Goal: Check status: Check status

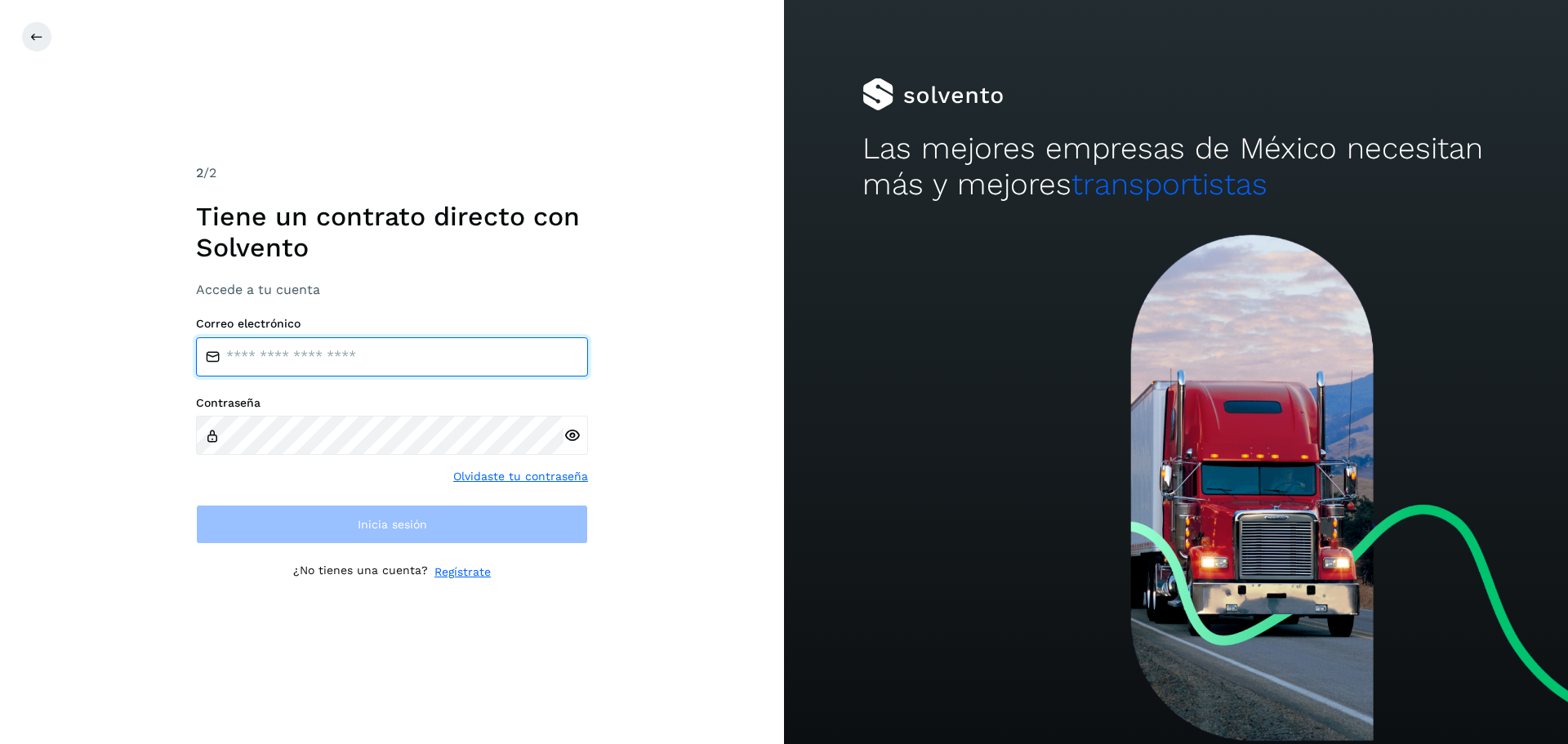
type input "**********"
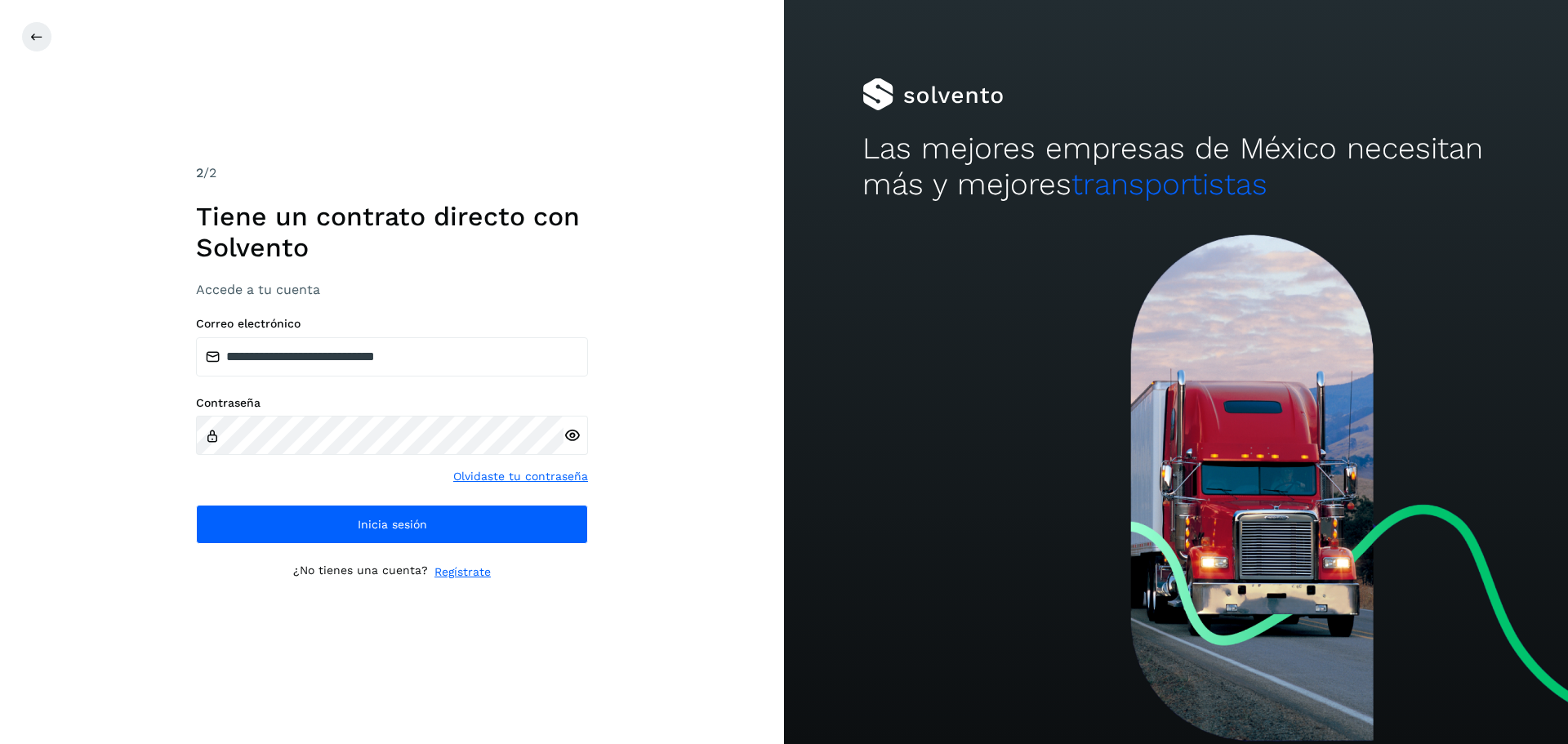
click at [231, 478] on div "Contraseña Olvidaste tu contraseña" at bounding box center [392, 441] width 392 height 90
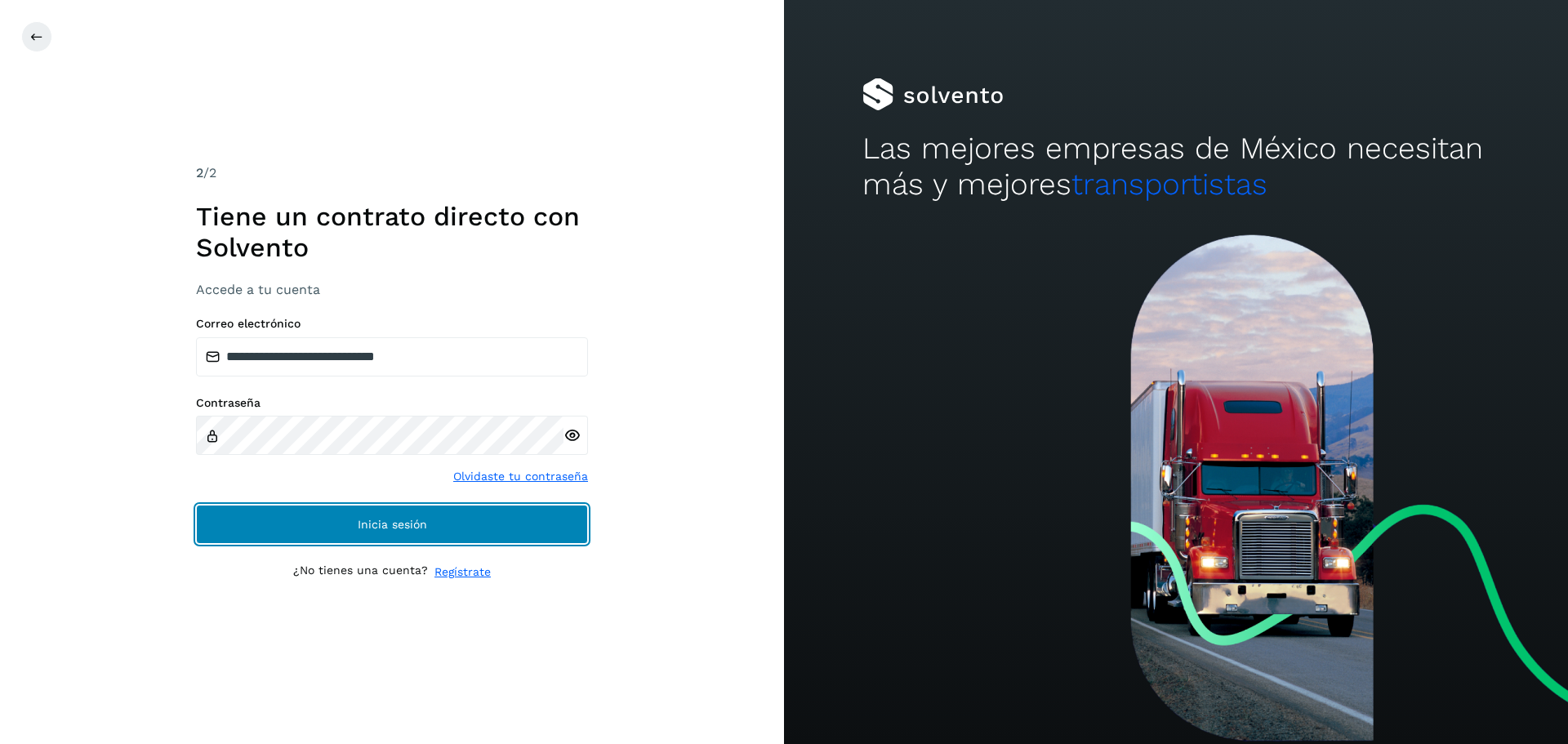
click at [237, 516] on button "Inicia sesión" at bounding box center [392, 525] width 392 height 39
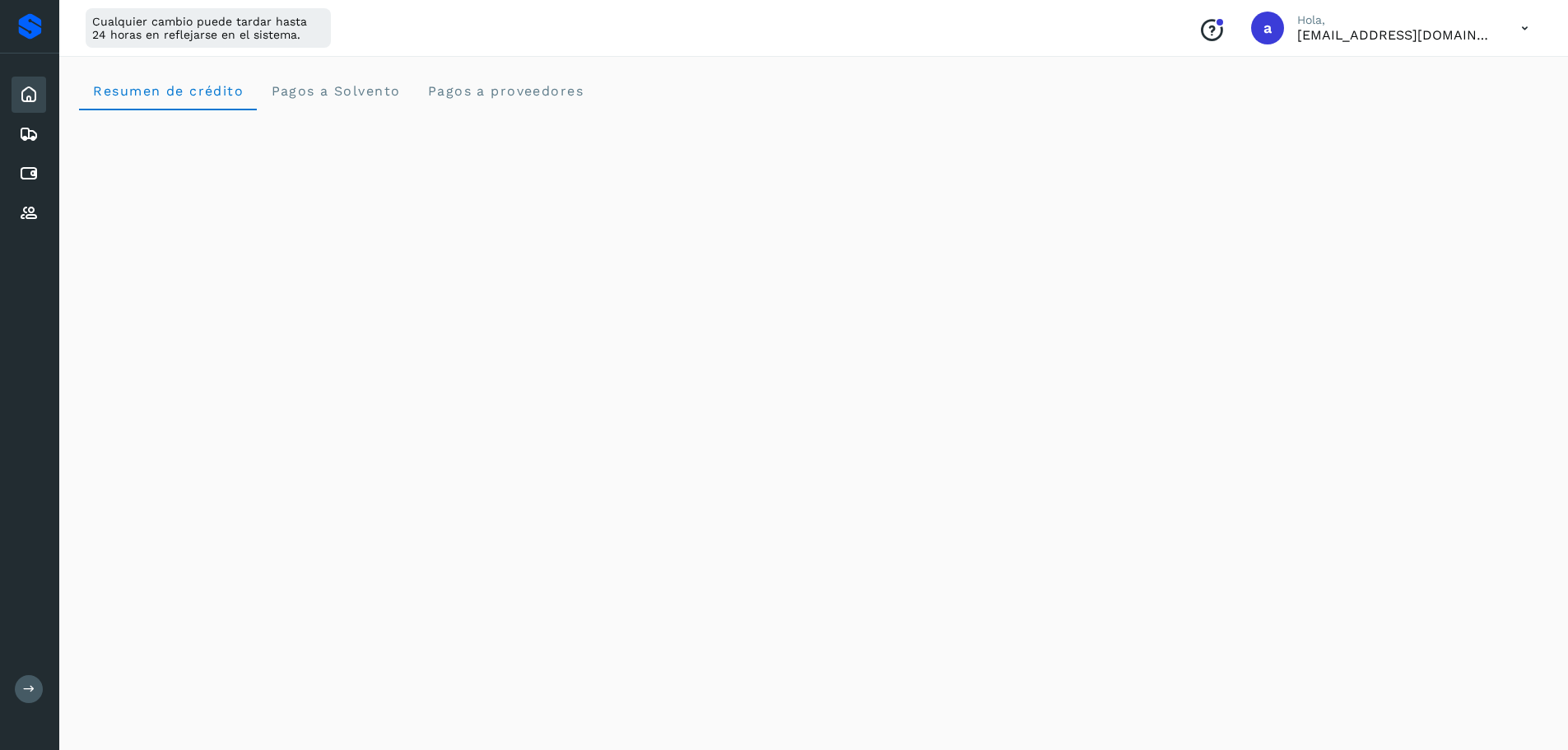
click at [26, 95] on icon at bounding box center [29, 94] width 20 height 20
click at [466, 80] on proveedores "Pagos a proveedores" at bounding box center [505, 91] width 184 height 40
click at [38, 127] on icon at bounding box center [29, 134] width 20 height 20
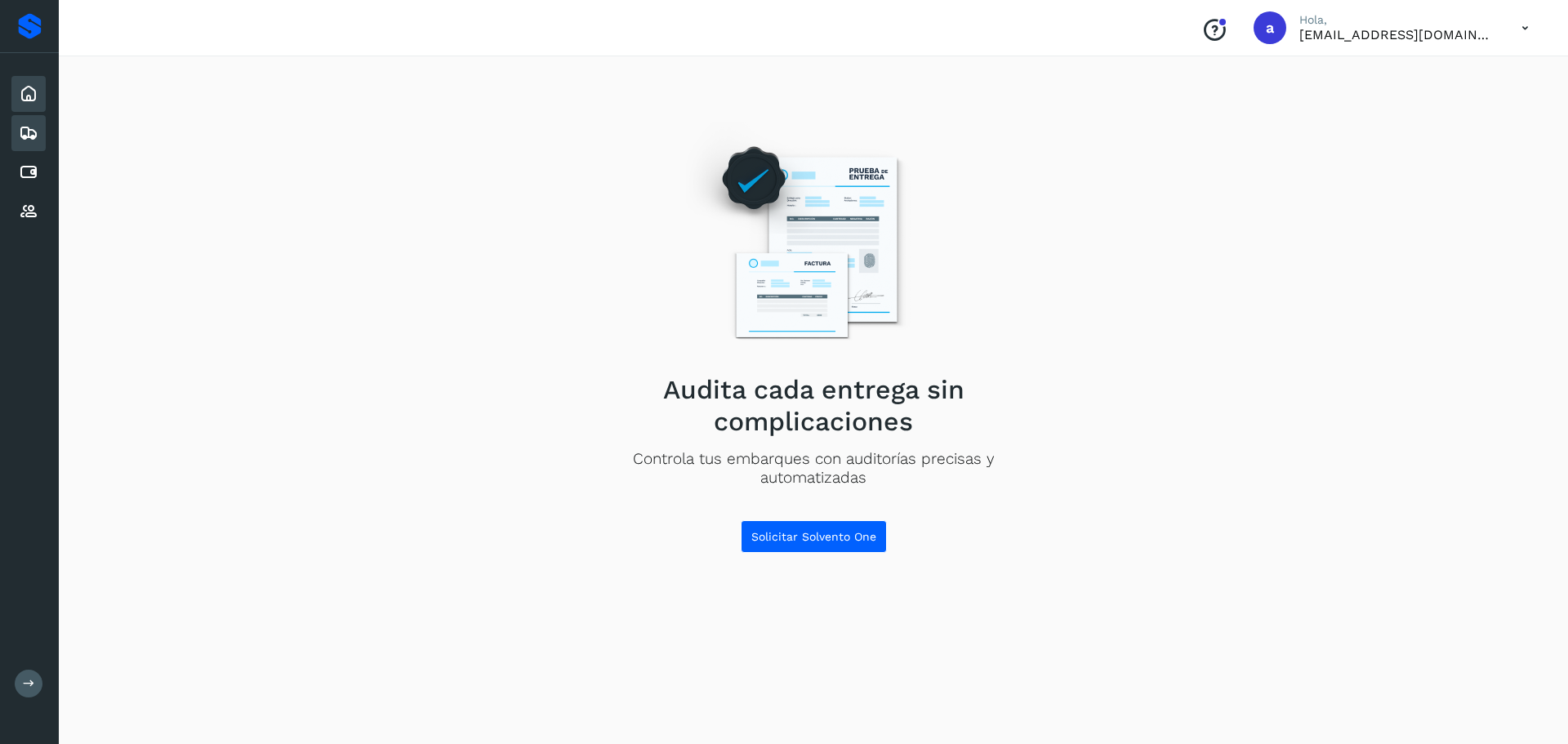
click at [36, 95] on icon at bounding box center [29, 94] width 20 height 20
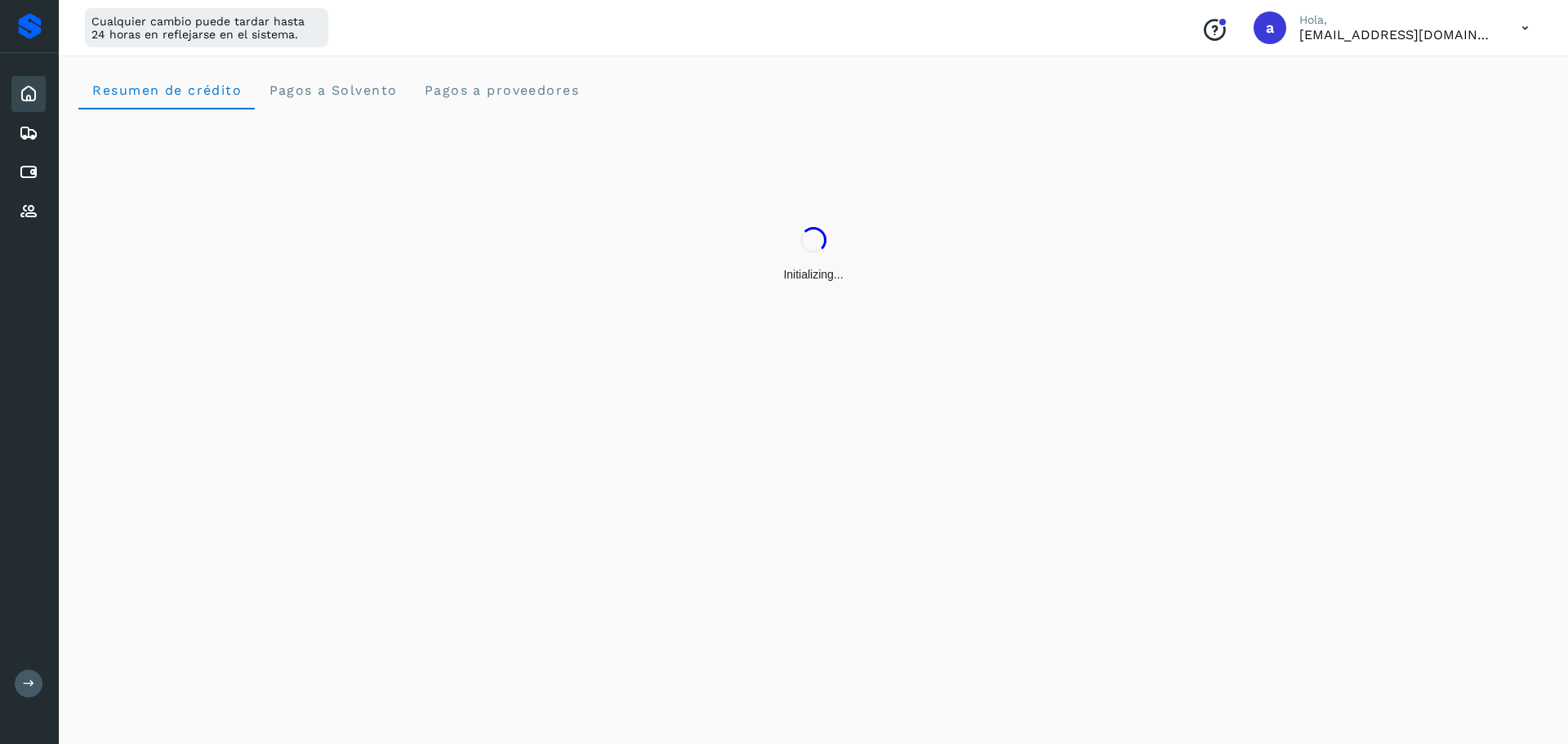
click at [31, 25] on div at bounding box center [30, 26] width 24 height 26
click at [30, 686] on icon at bounding box center [29, 683] width 12 height 12
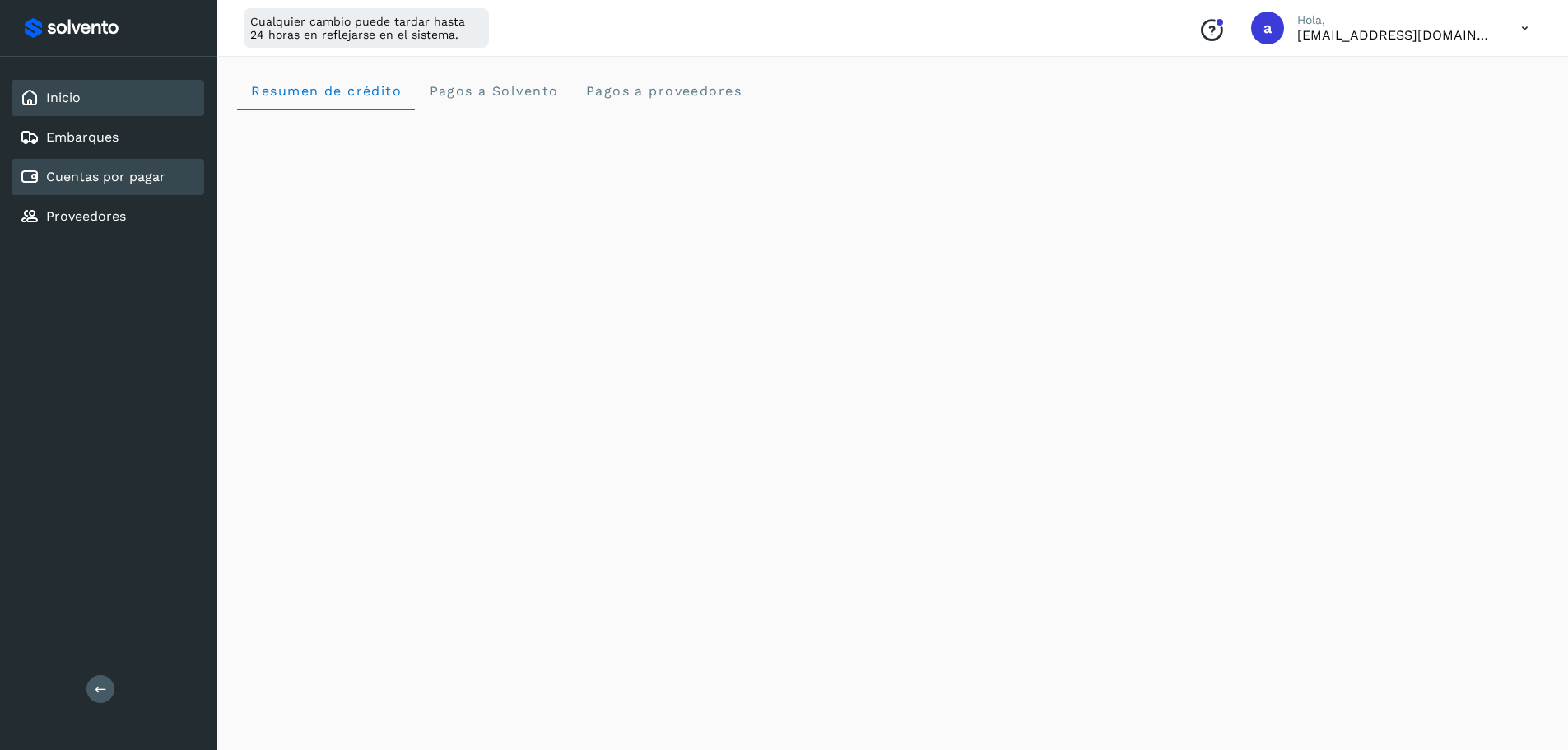
click at [121, 181] on link "Cuentas por pagar" at bounding box center [105, 177] width 119 height 16
